Goal: Information Seeking & Learning: Learn about a topic

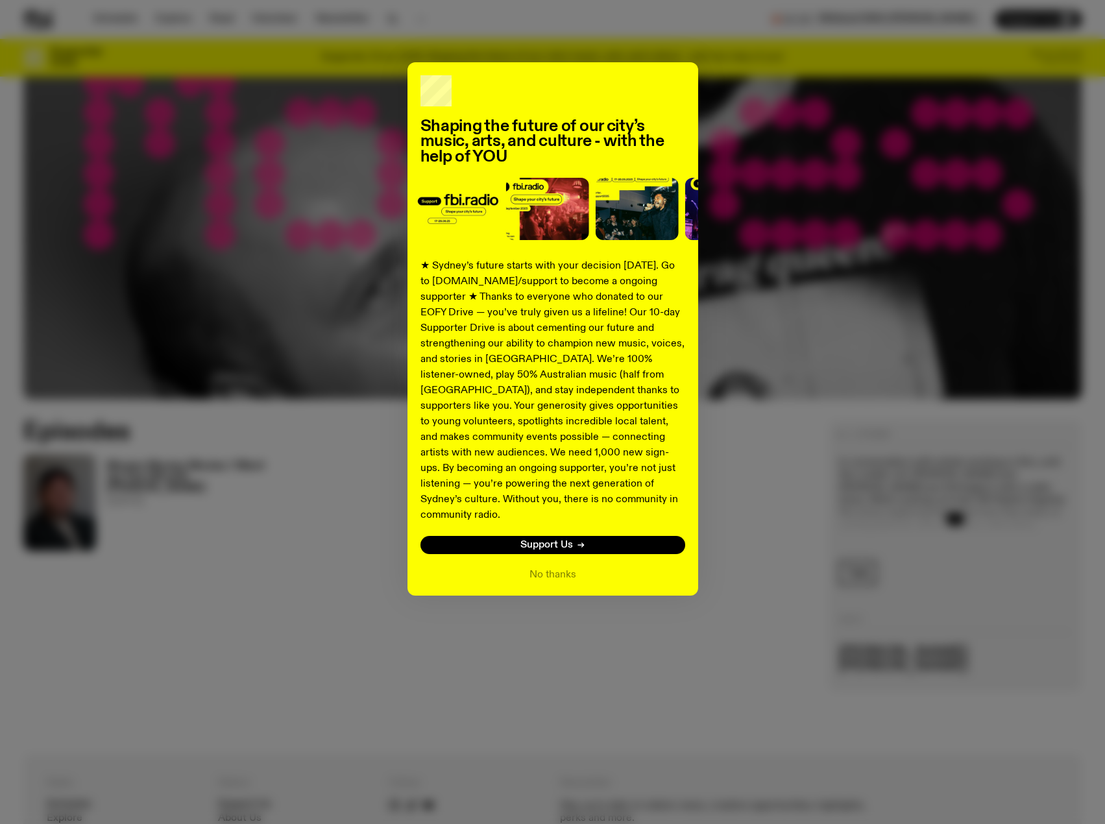
scroll to position [379, 0]
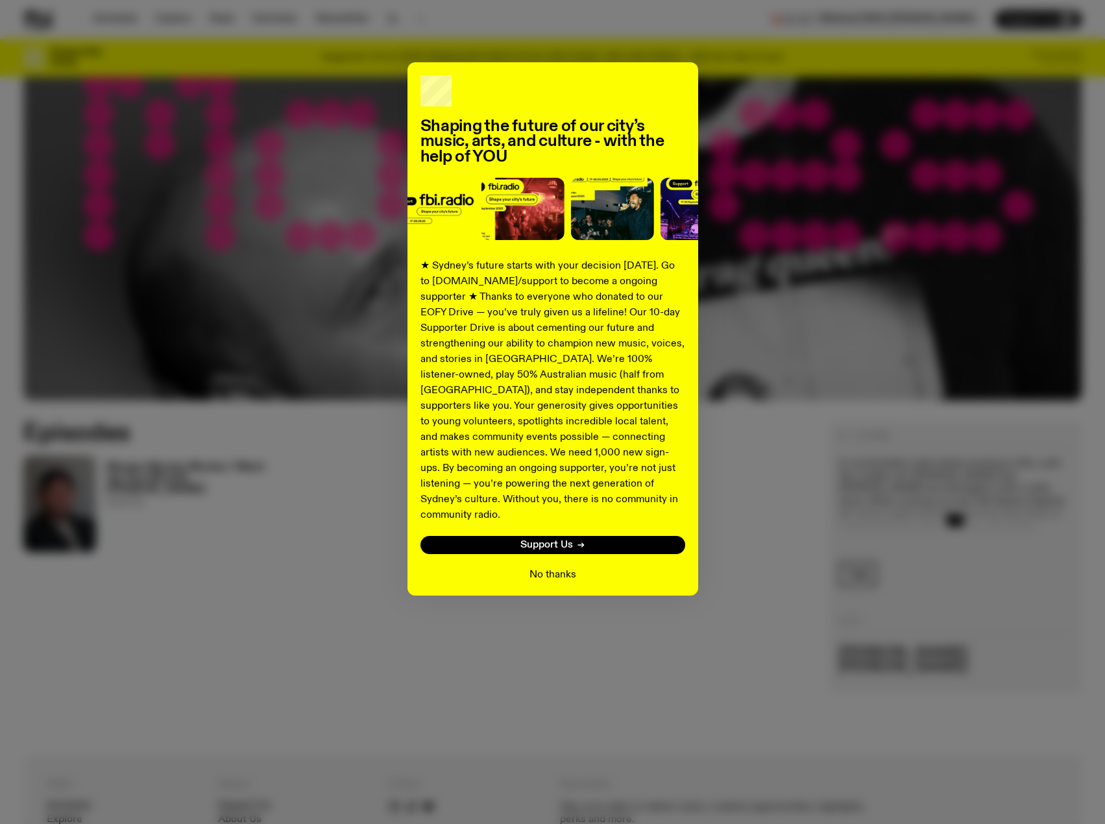
click at [550, 567] on button "No thanks" at bounding box center [553, 575] width 47 height 16
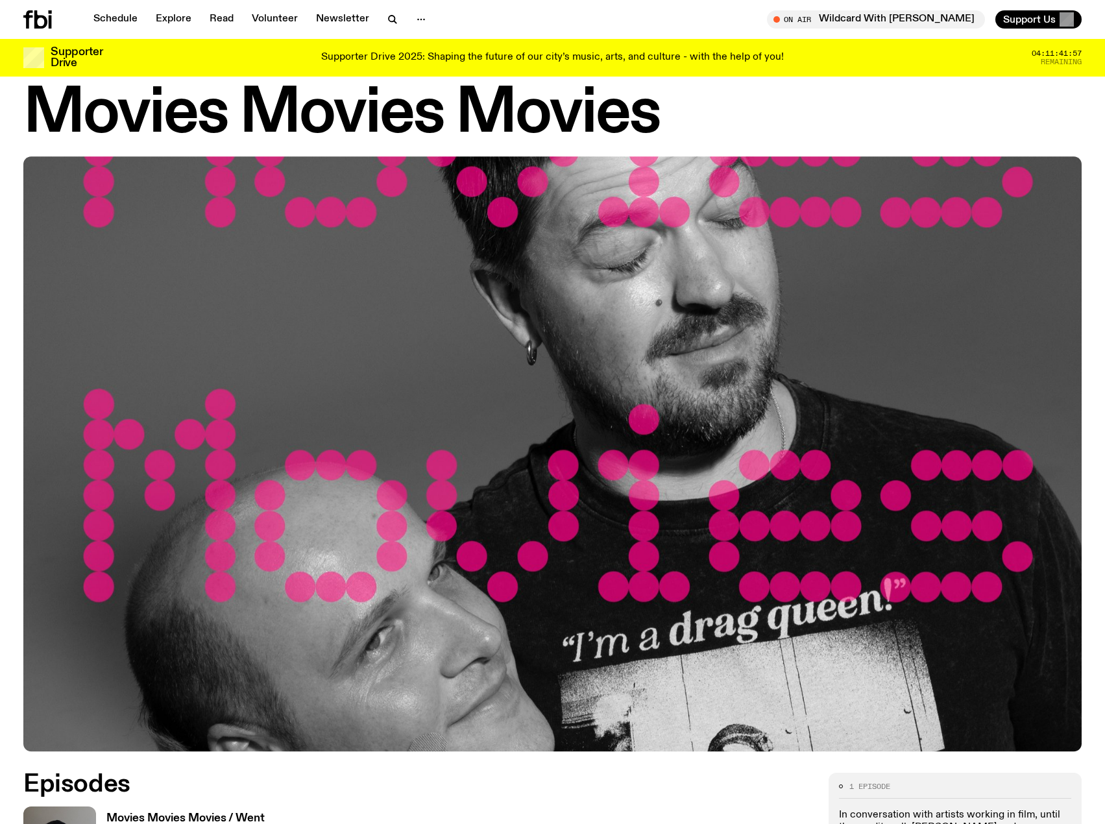
scroll to position [0, 0]
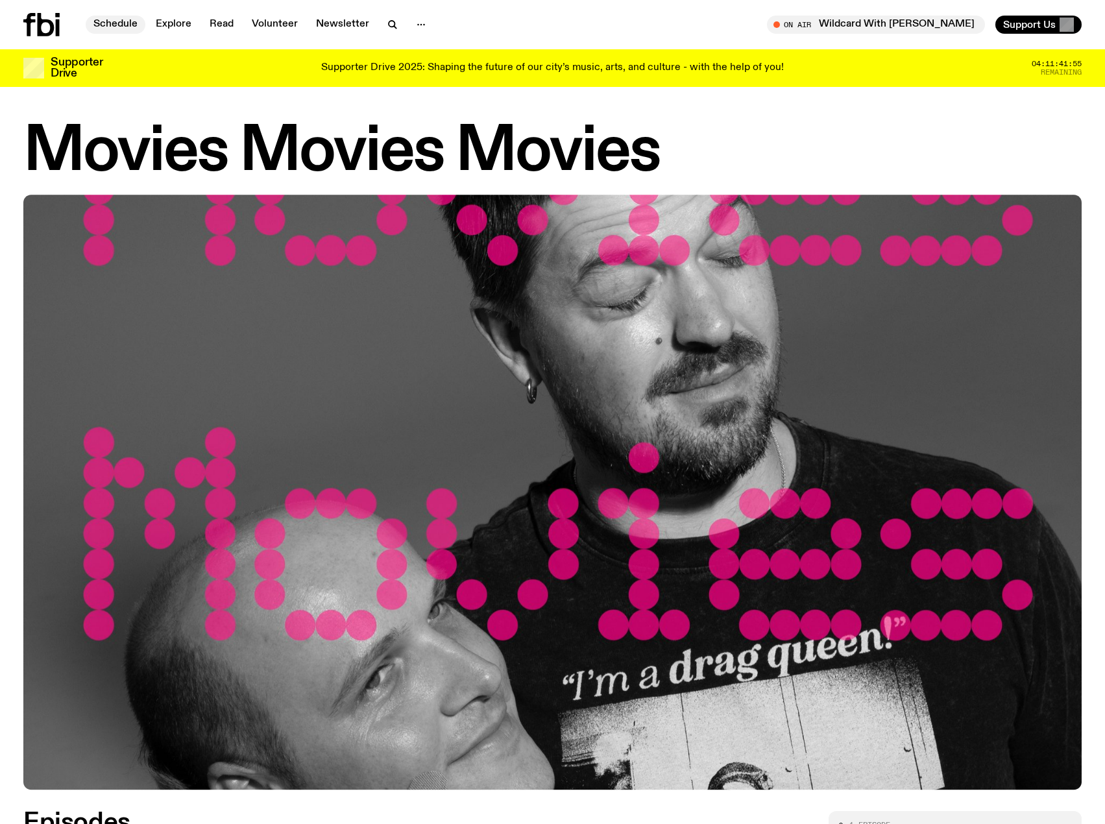
click at [122, 23] on link "Schedule" at bounding box center [116, 25] width 60 height 18
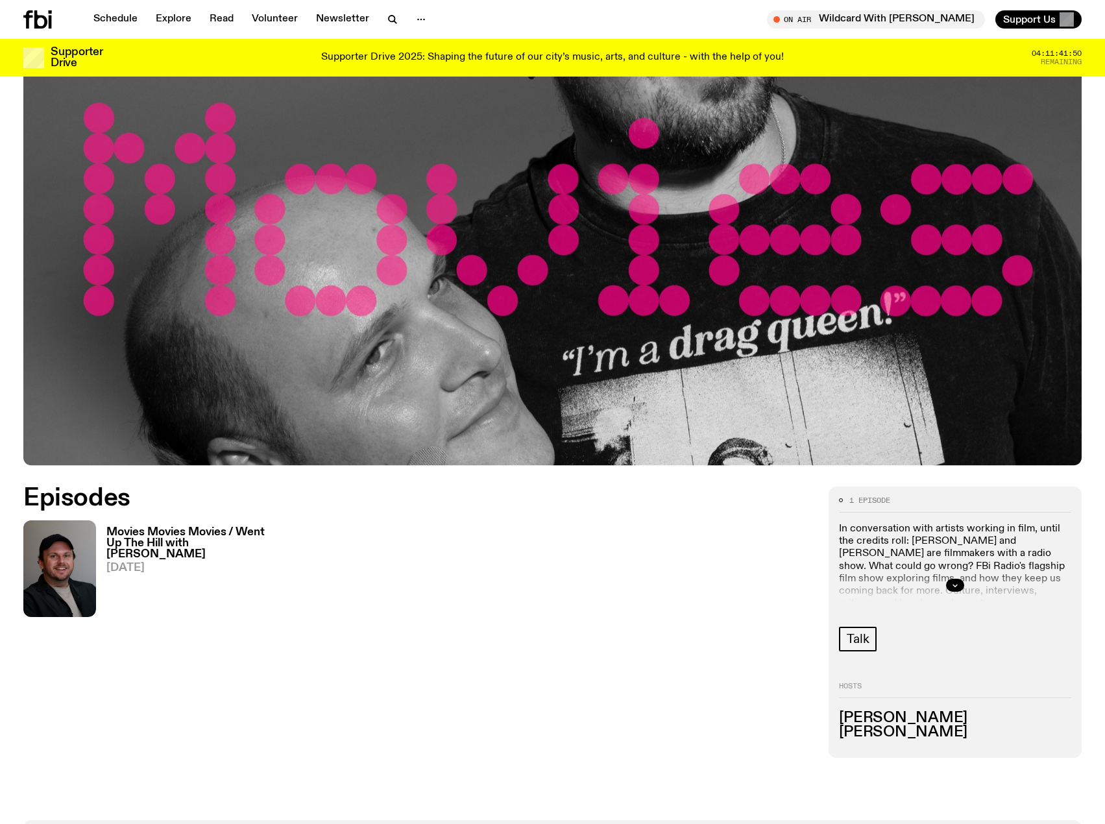
scroll to position [639, 0]
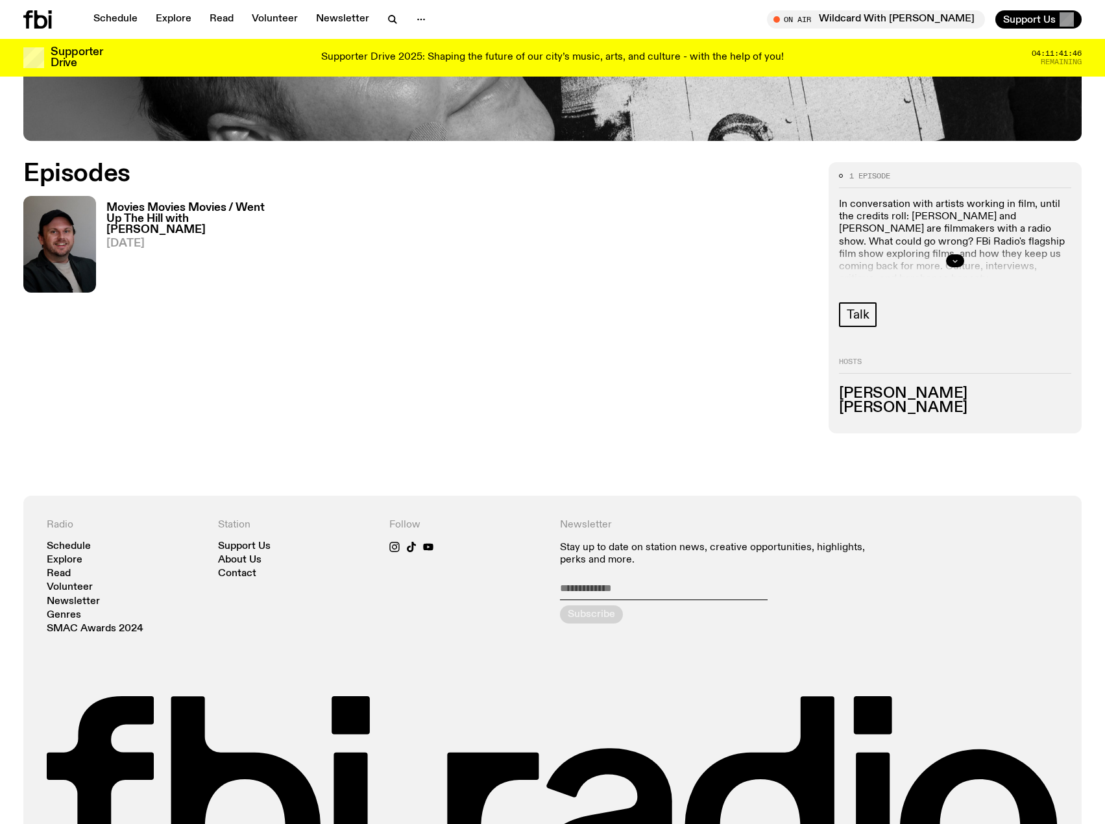
click at [953, 260] on icon "button" at bounding box center [956, 261] width 8 height 8
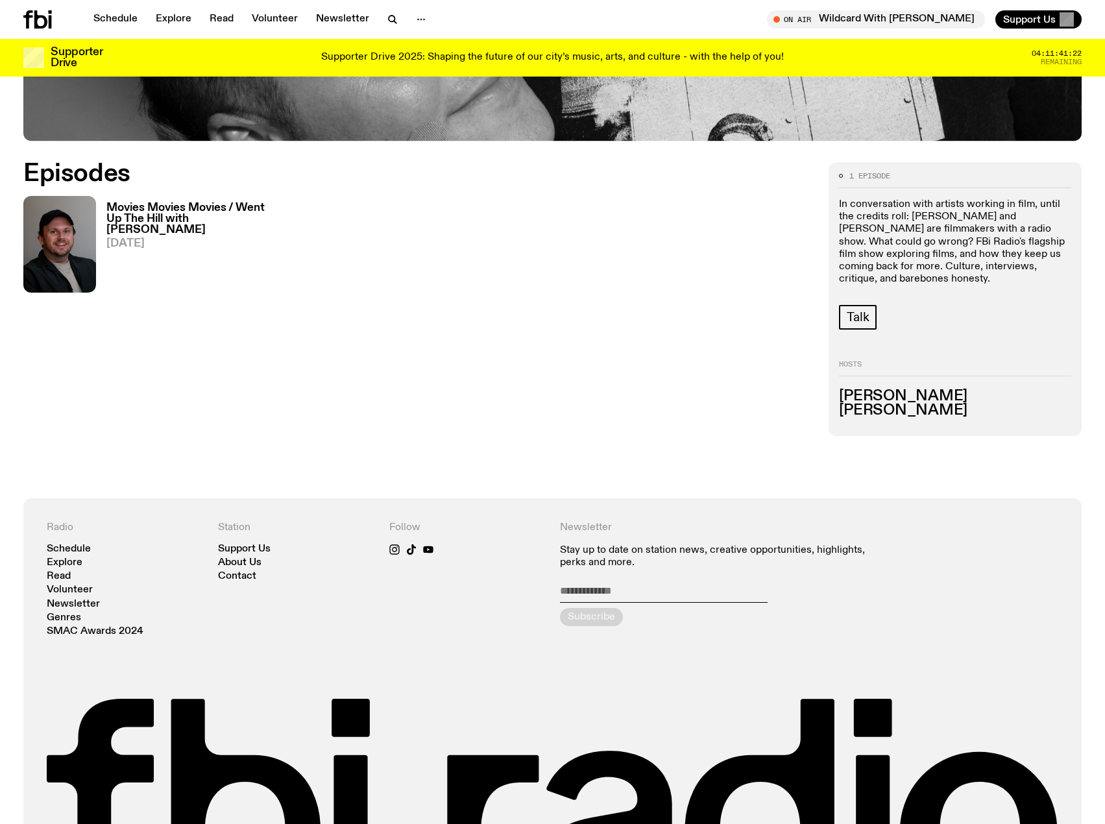
click at [193, 223] on h3 "Movies Movies Movies / Went Up The Hill with [PERSON_NAME]" at bounding box center [191, 219] width 170 height 33
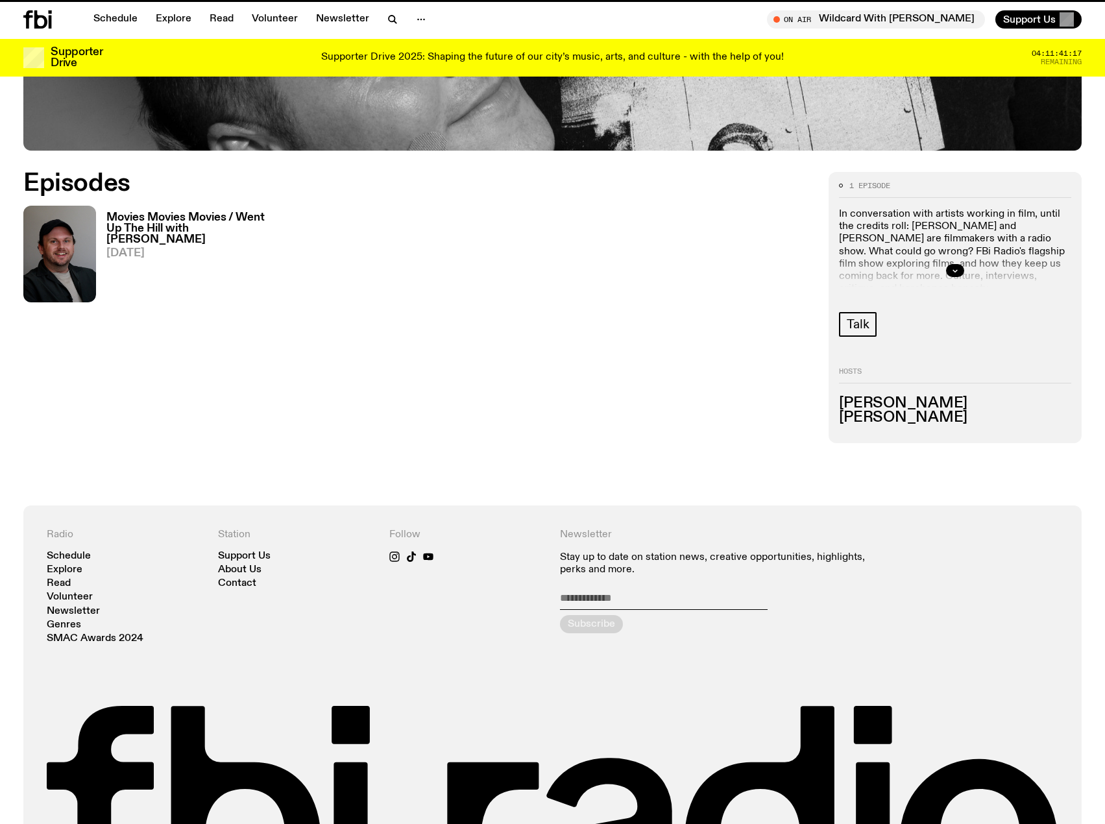
scroll to position [628, 0]
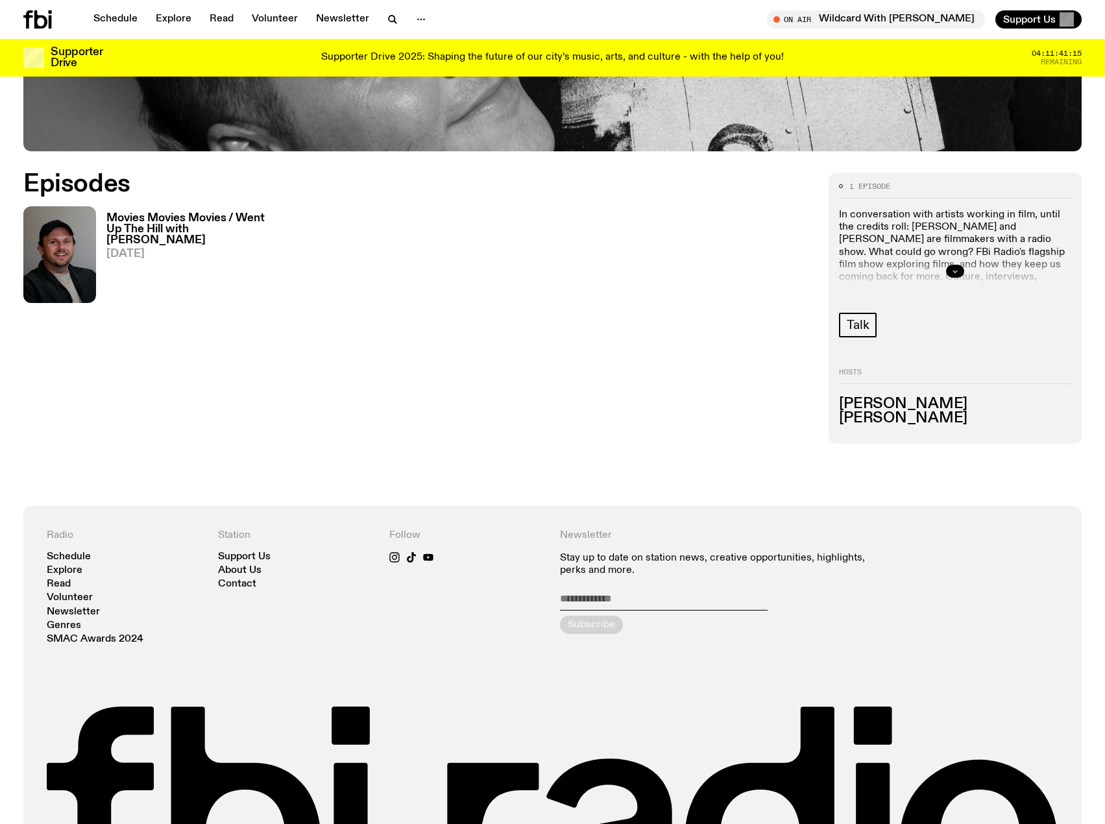
click at [958, 267] on button "button" at bounding box center [955, 271] width 18 height 13
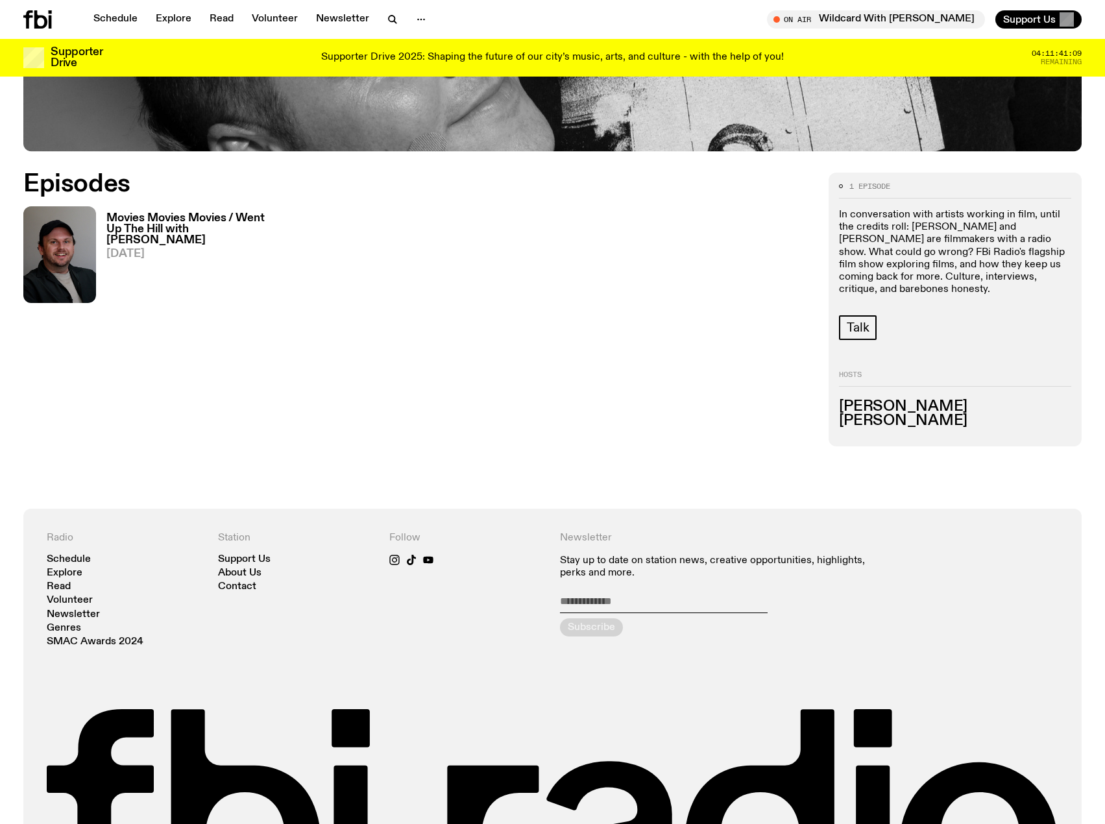
click at [911, 400] on h3 "[PERSON_NAME]" at bounding box center [955, 407] width 232 height 14
drag, startPoint x: 931, startPoint y: 407, endPoint x: 841, endPoint y: 399, distance: 90.6
click at [841, 400] on h3 "[PERSON_NAME]" at bounding box center [955, 407] width 232 height 14
copy h3 "[PERSON_NAME]"
